Goal: Task Accomplishment & Management: Manage account settings

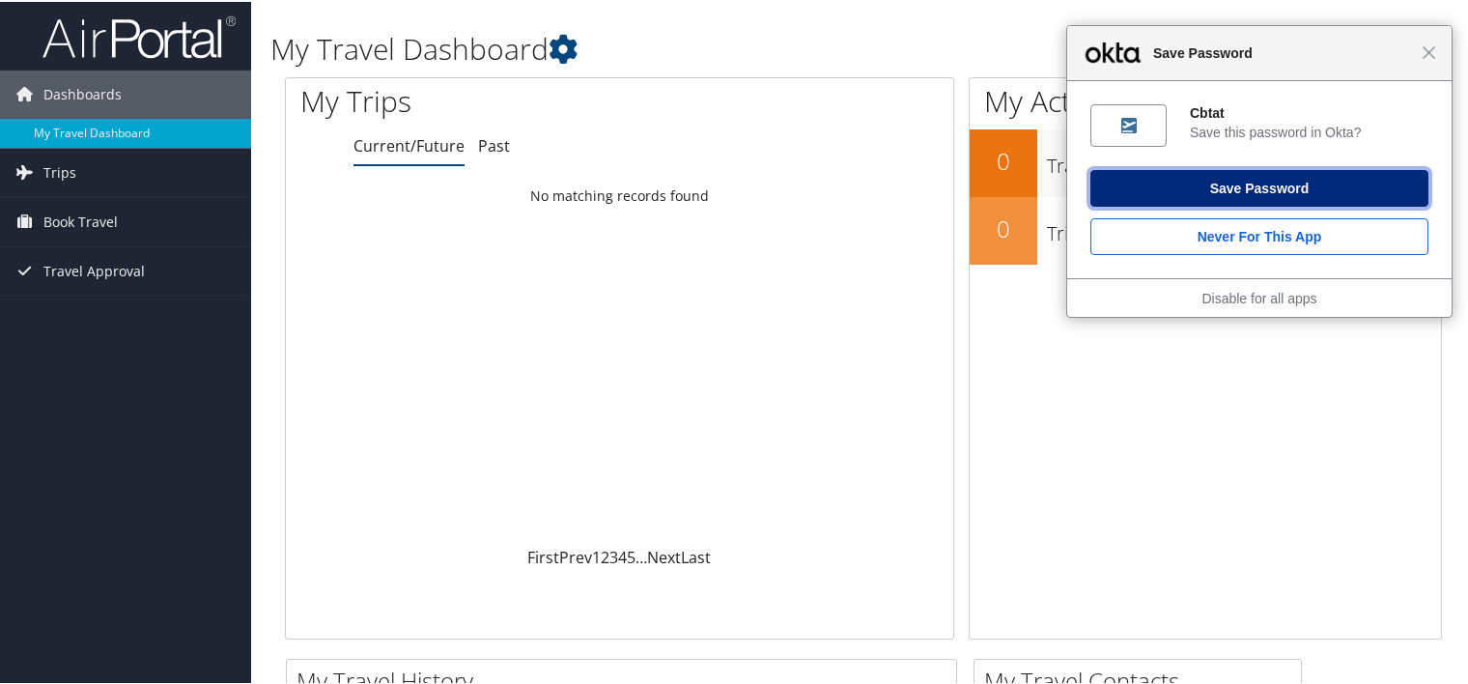
click at [1260, 186] on button "Save Password" at bounding box center [1259, 186] width 338 height 37
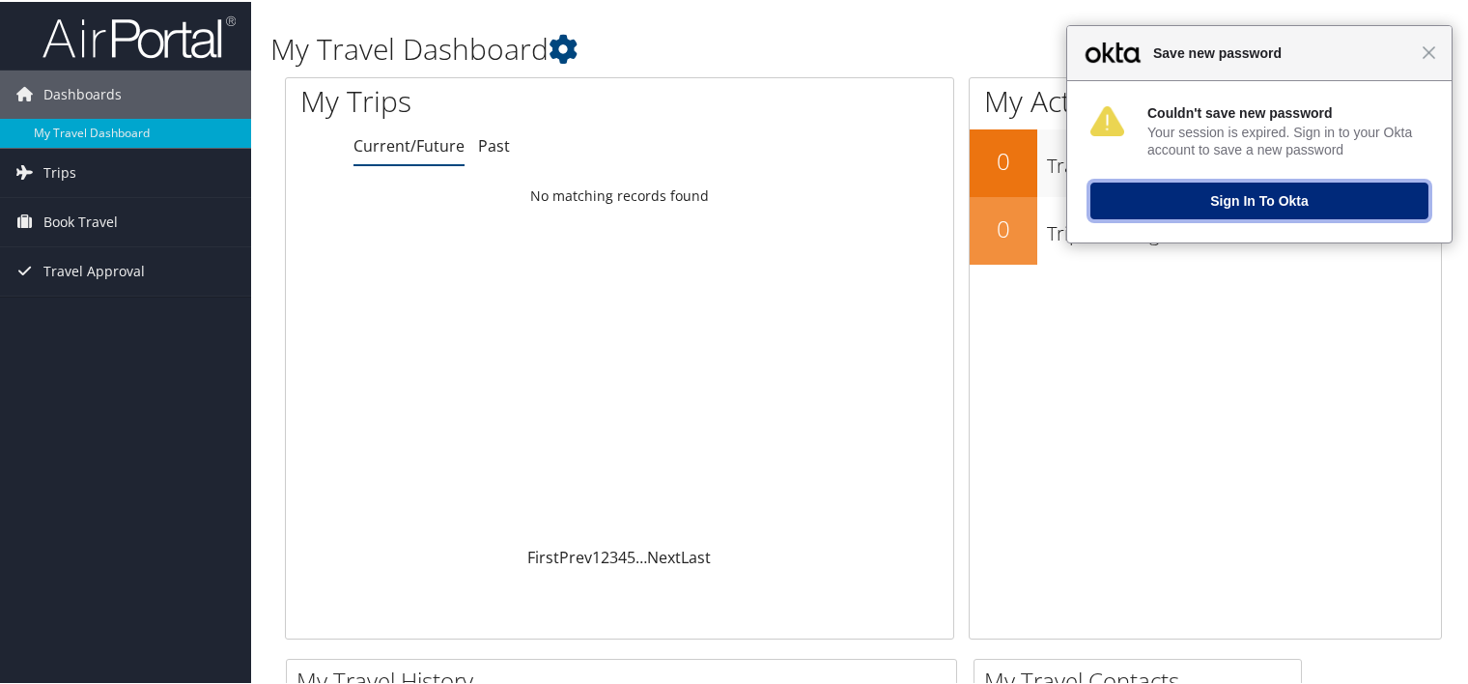
click at [1255, 198] on button "Sign In to Okta" at bounding box center [1259, 199] width 338 height 37
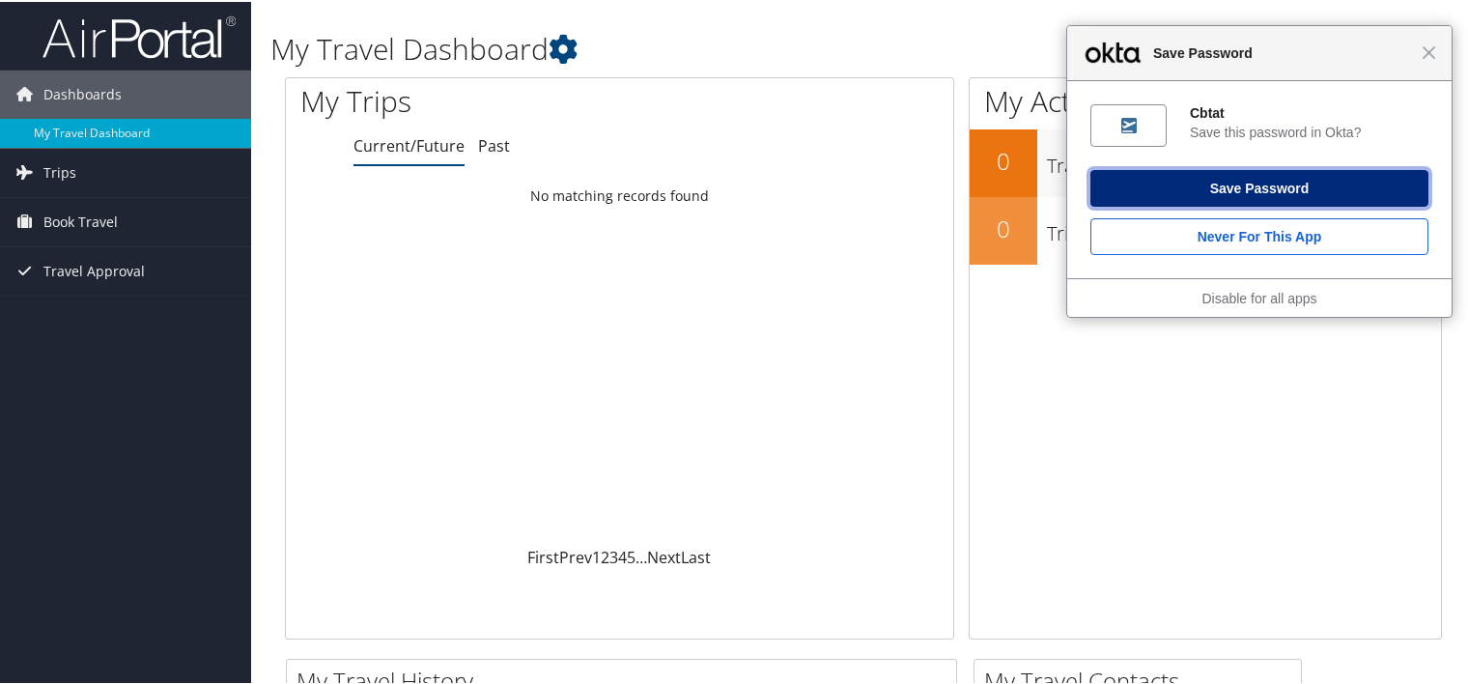
click at [1292, 189] on button "Save Password" at bounding box center [1259, 186] width 338 height 37
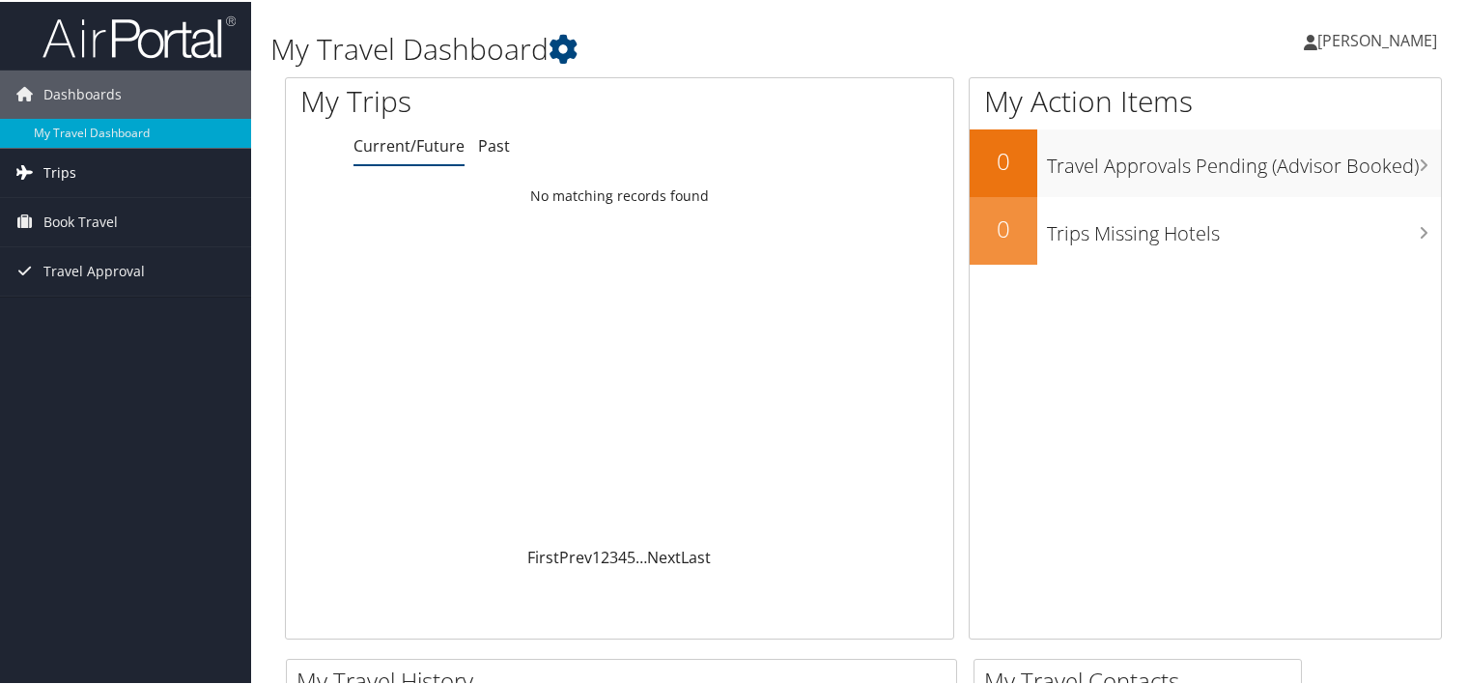
click at [70, 169] on span "Trips" at bounding box center [59, 171] width 33 height 48
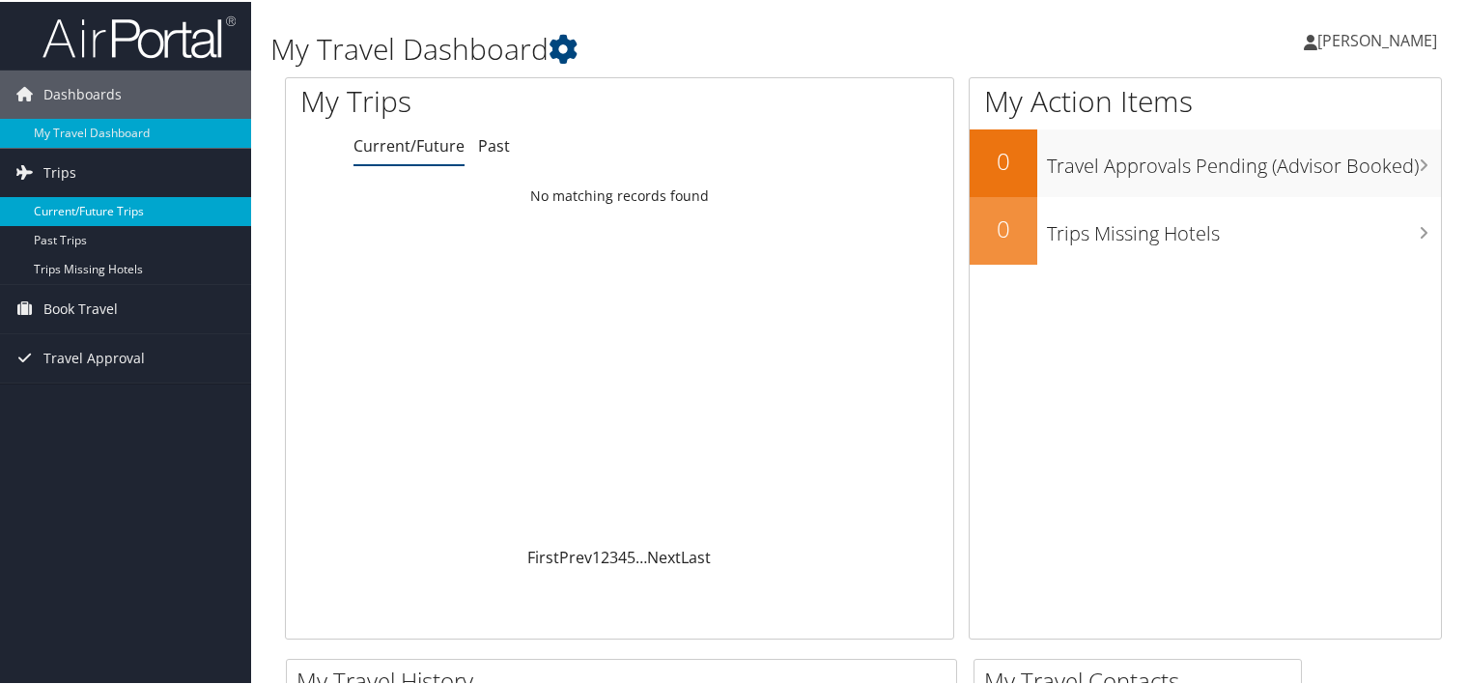
click at [65, 202] on link "Current/Future Trips" at bounding box center [125, 209] width 251 height 29
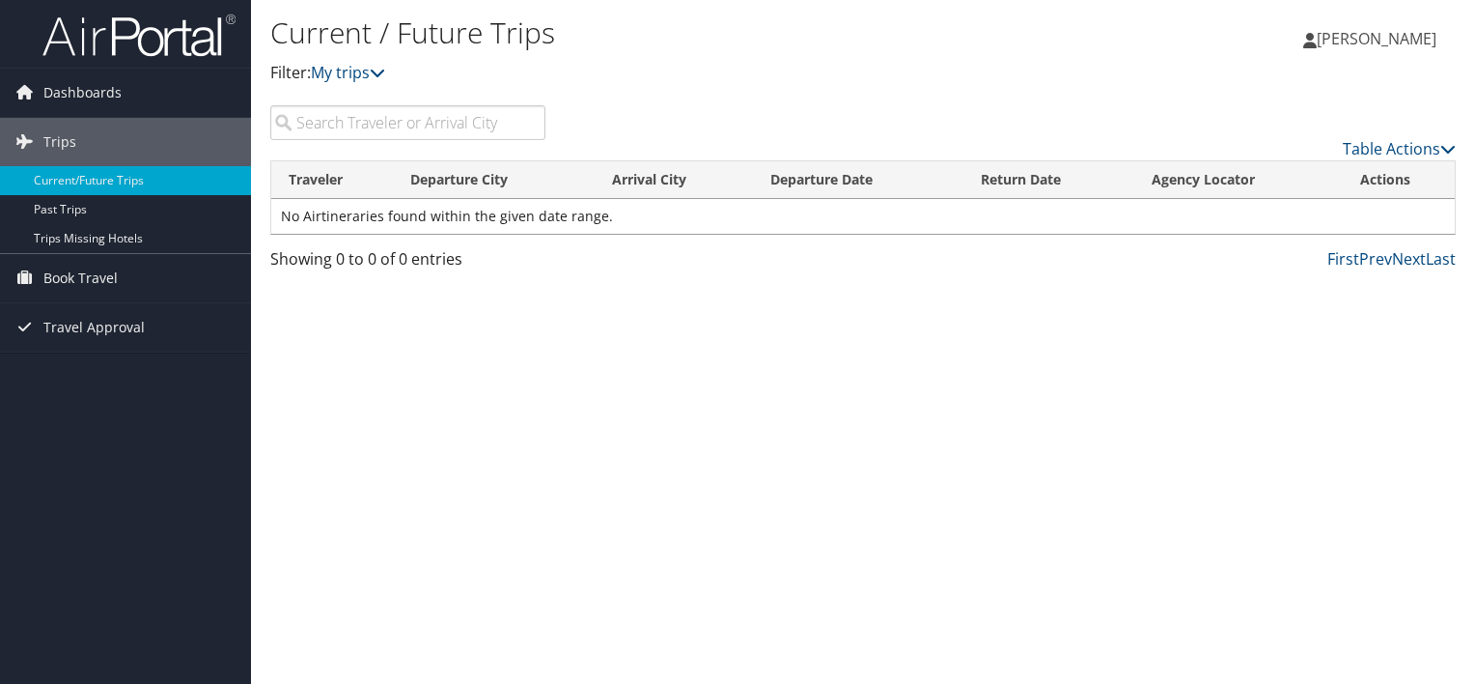
click at [423, 118] on input "search" at bounding box center [407, 122] width 275 height 35
click at [423, 120] on input "search" at bounding box center [407, 122] width 275 height 35
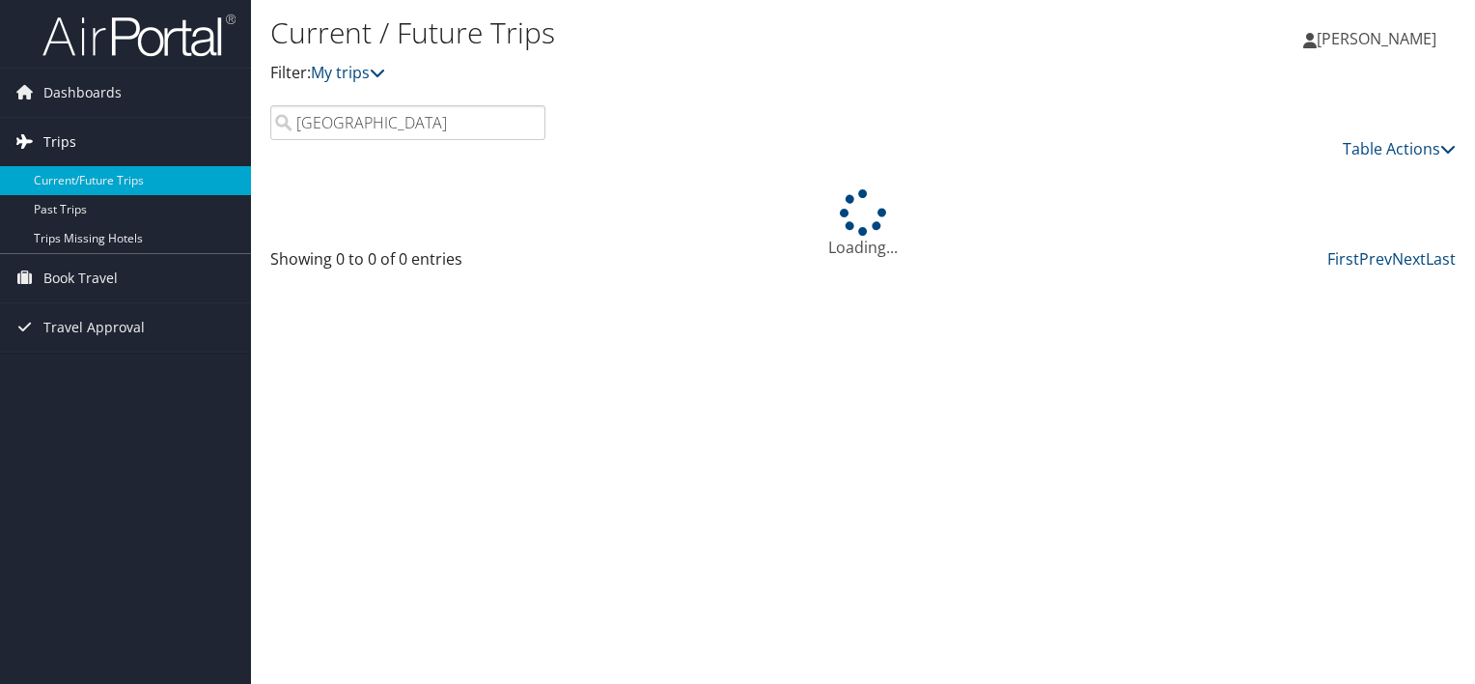
type input "las vegas"
click at [49, 134] on span "Trips" at bounding box center [59, 142] width 33 height 48
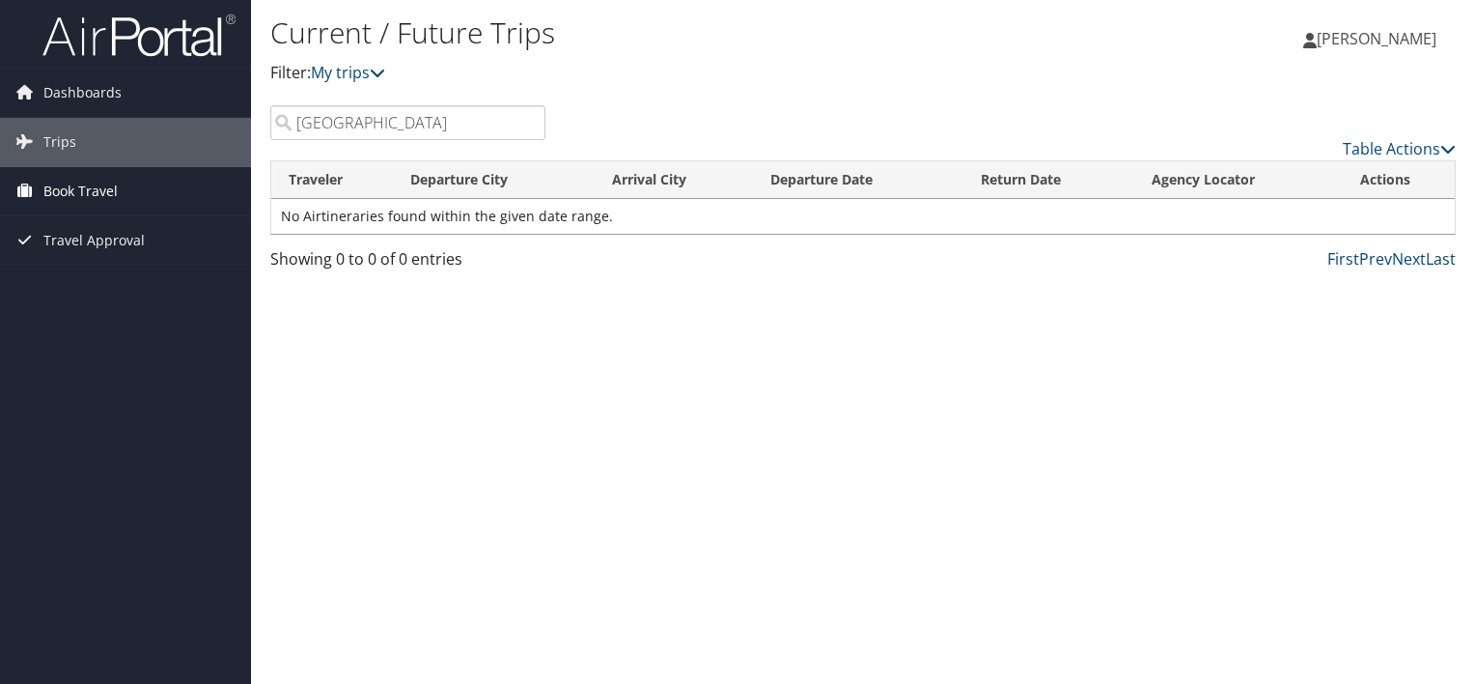
click at [53, 183] on span "Book Travel" at bounding box center [80, 191] width 74 height 48
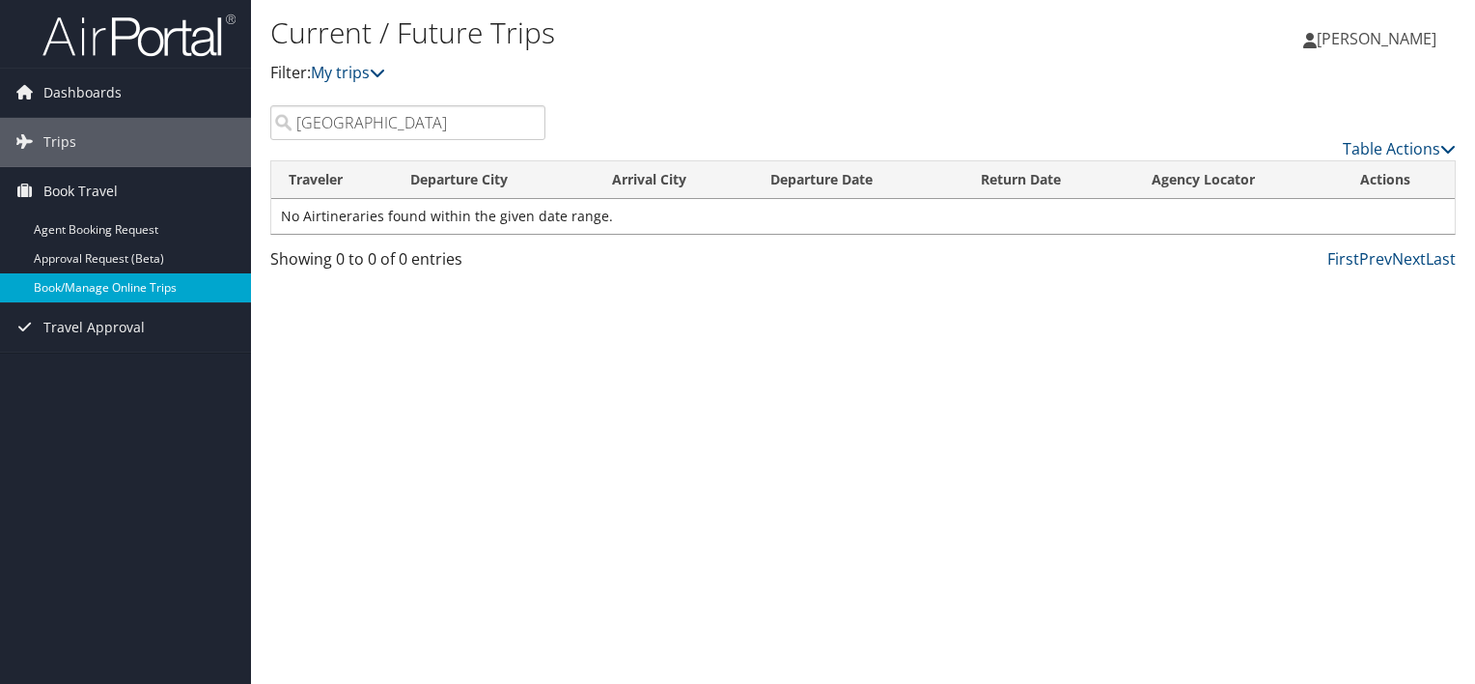
click at [64, 278] on link "Book/Manage Online Trips" at bounding box center [125, 287] width 251 height 29
